Goal: Information Seeking & Learning: Learn about a topic

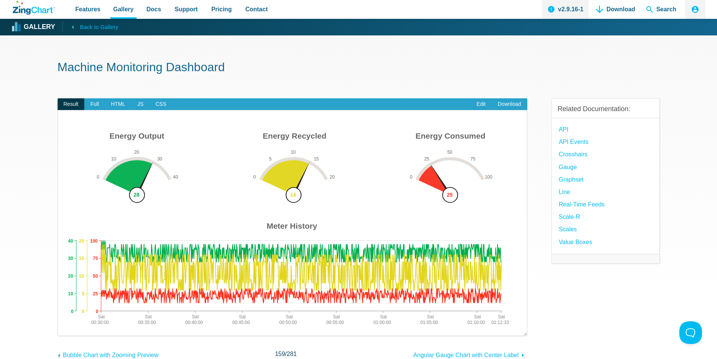
drag, startPoint x: 58, startPoint y: 27, endPoint x: 62, endPoint y: 29, distance: 4.3
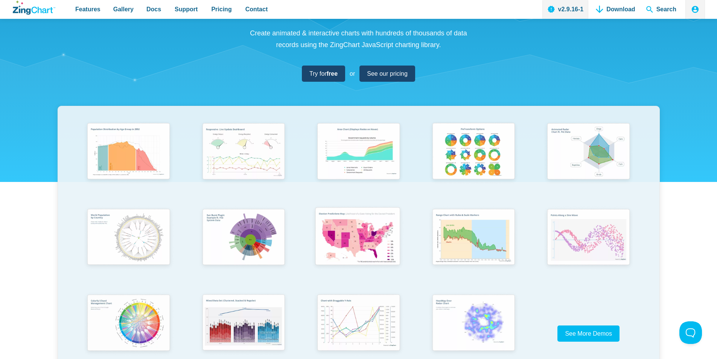
scroll to position [75, 0]
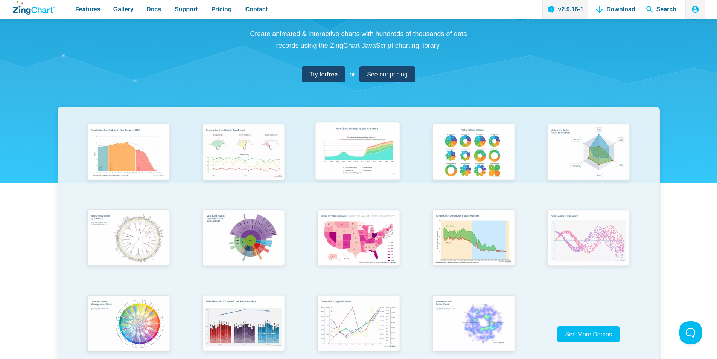
click at [370, 158] on img "App Content" at bounding box center [358, 153] width 95 height 68
click at [474, 151] on img "App Content" at bounding box center [472, 153] width 95 height 68
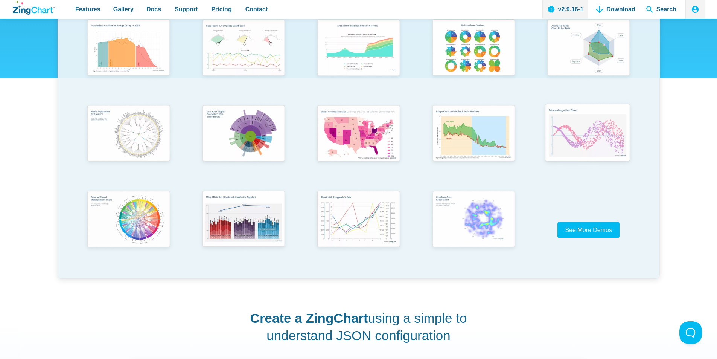
scroll to position [188, 0]
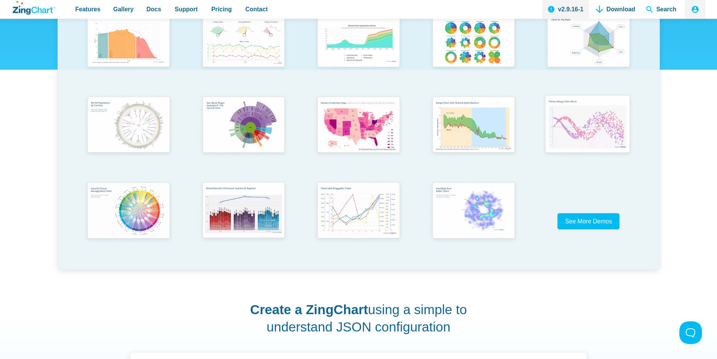
click at [593, 121] on img "App Content" at bounding box center [587, 125] width 95 height 68
click at [346, 210] on img "App Content" at bounding box center [358, 211] width 95 height 68
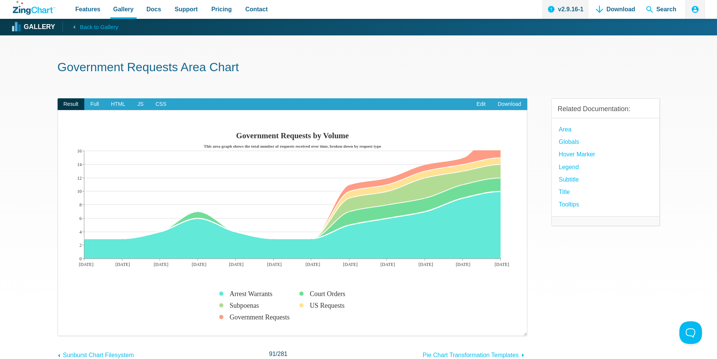
drag, startPoint x: 314, startPoint y: 223, endPoint x: 321, endPoint y: 220, distance: 7.9
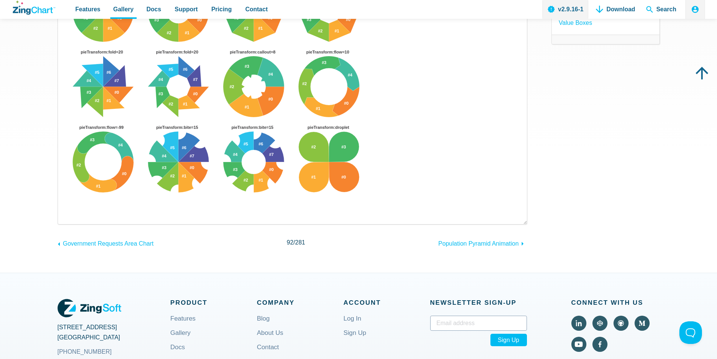
scroll to position [226, 0]
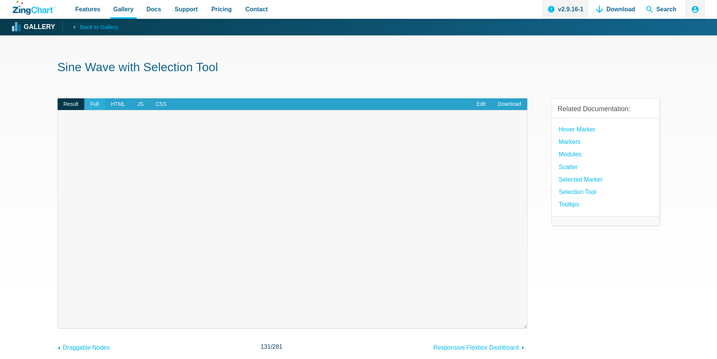
click at [98, 107] on span "Full" at bounding box center [94, 104] width 21 height 12
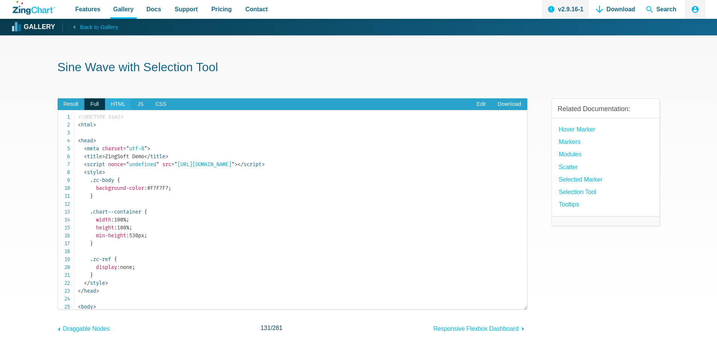
click at [113, 106] on span "HTML" at bounding box center [118, 104] width 26 height 12
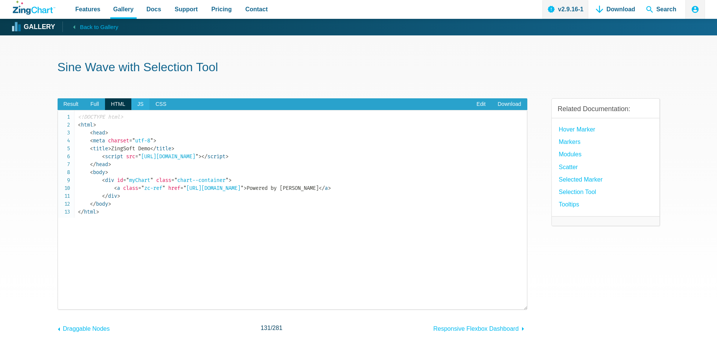
click at [139, 106] on span "JS" at bounding box center [140, 104] width 18 height 12
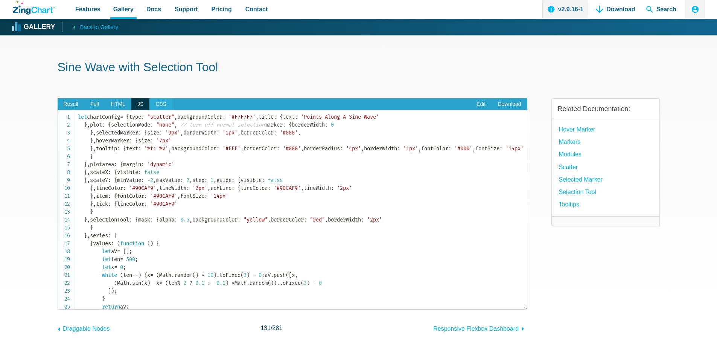
click at [152, 104] on span "CSS" at bounding box center [160, 104] width 23 height 12
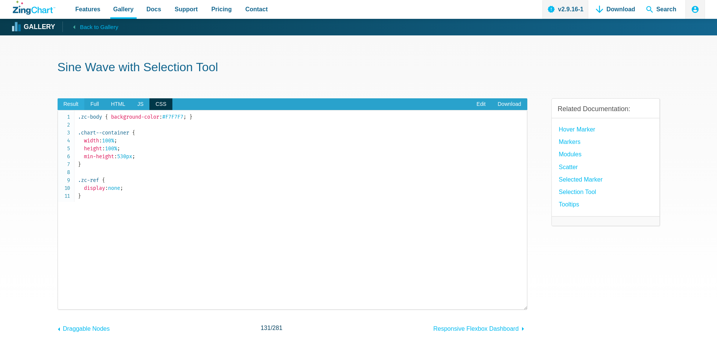
click at [76, 104] on span "Result" at bounding box center [71, 104] width 27 height 12
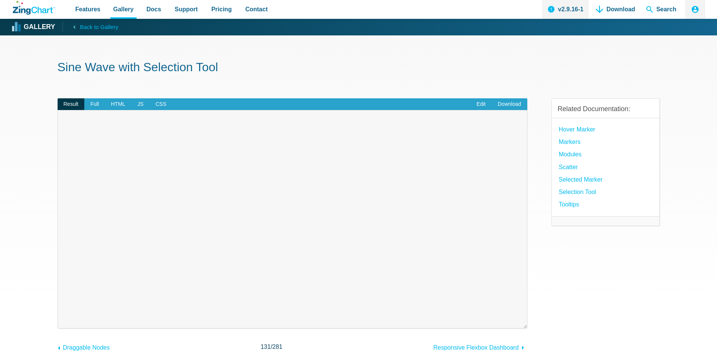
click at [386, 180] on div "Powered by [PERSON_NAME]" at bounding box center [292, 217] width 454 height 199
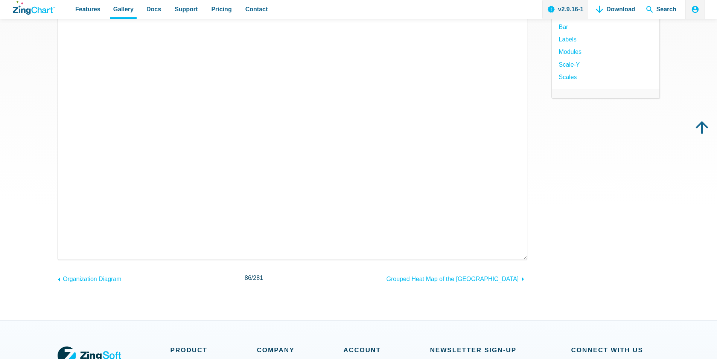
scroll to position [113, 0]
